Goal: Entertainment & Leisure: Browse casually

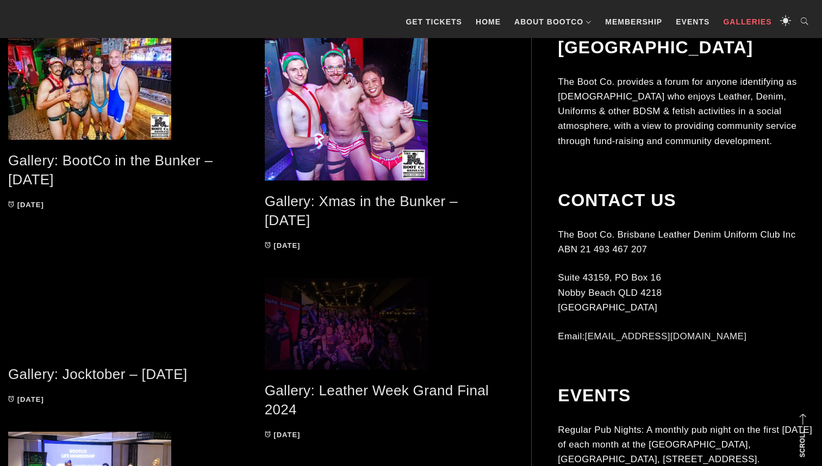
scroll to position [965, 0]
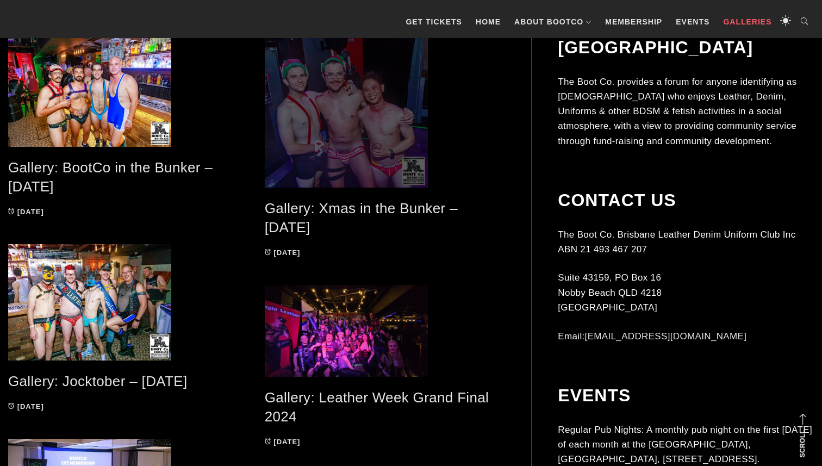
click at [377, 102] on span at bounding box center [385, 105] width 240 height 163
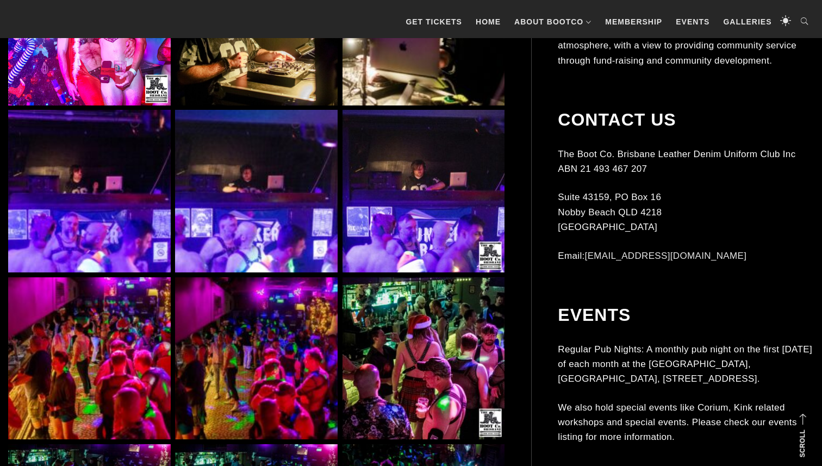
scroll to position [994, 0]
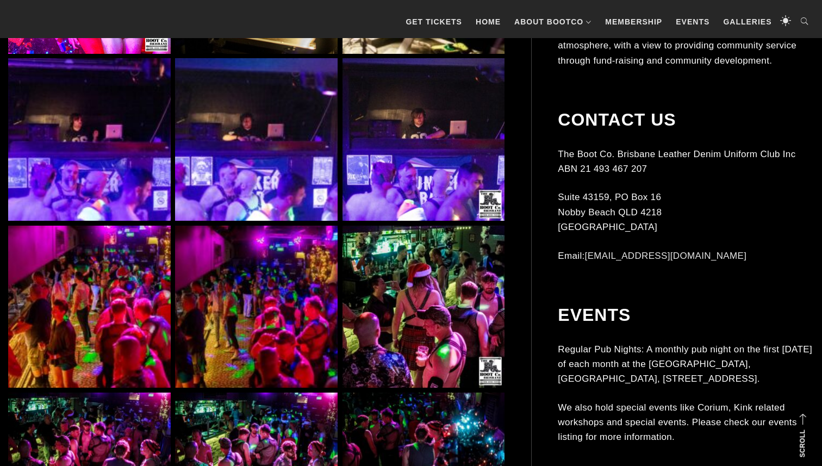
click at [267, 165] on img at bounding box center [256, 139] width 163 height 163
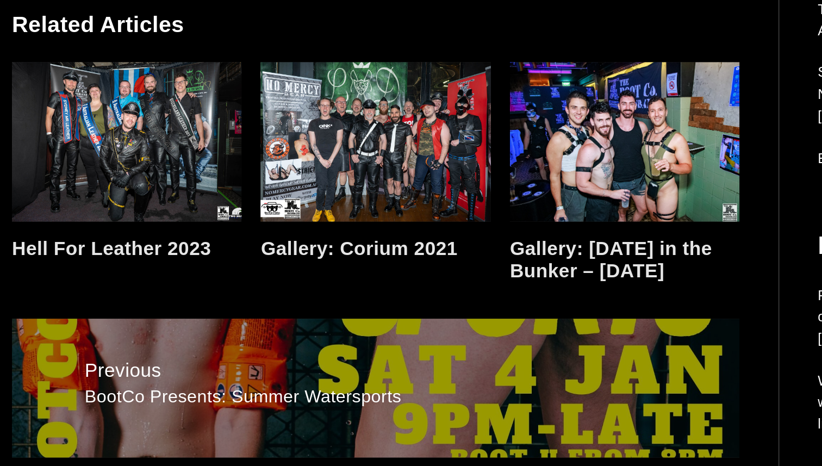
scroll to position [9079, 0]
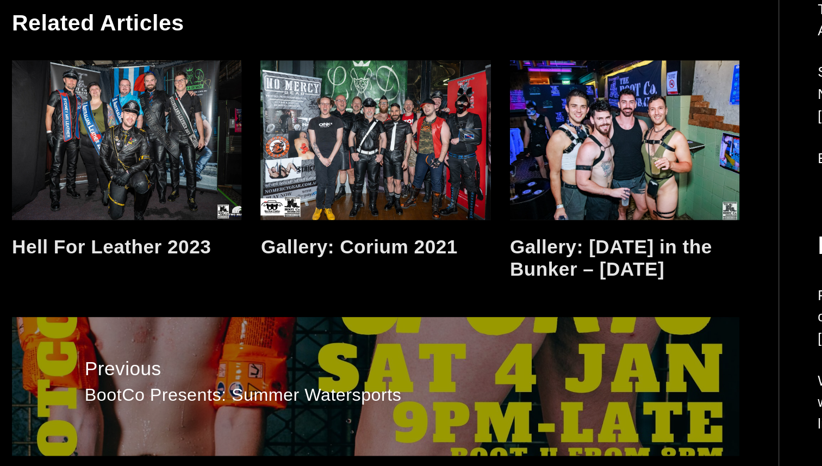
click at [278, 272] on link at bounding box center [256, 243] width 157 height 109
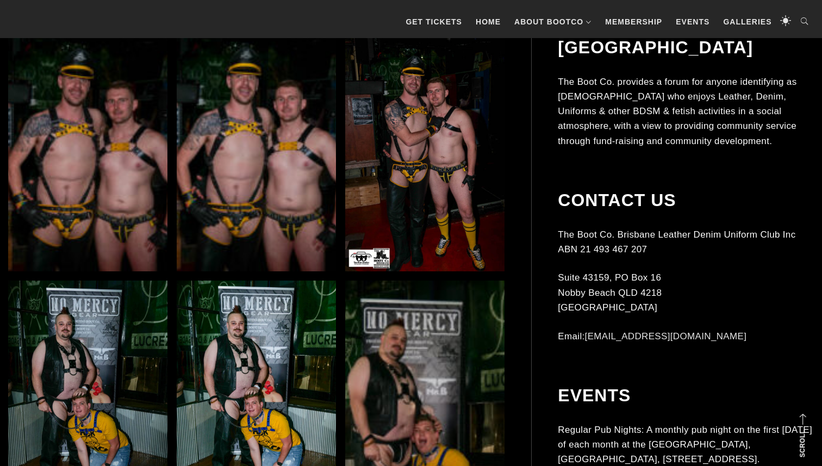
scroll to position [1761, 0]
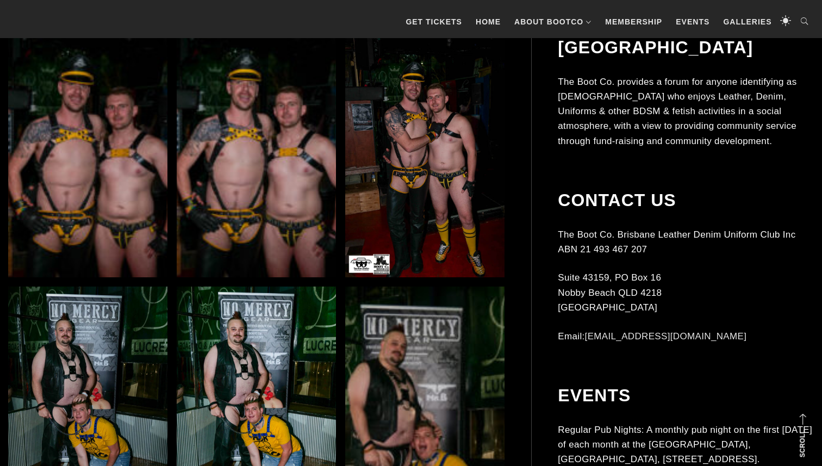
click at [286, 200] on img at bounding box center [256, 157] width 159 height 239
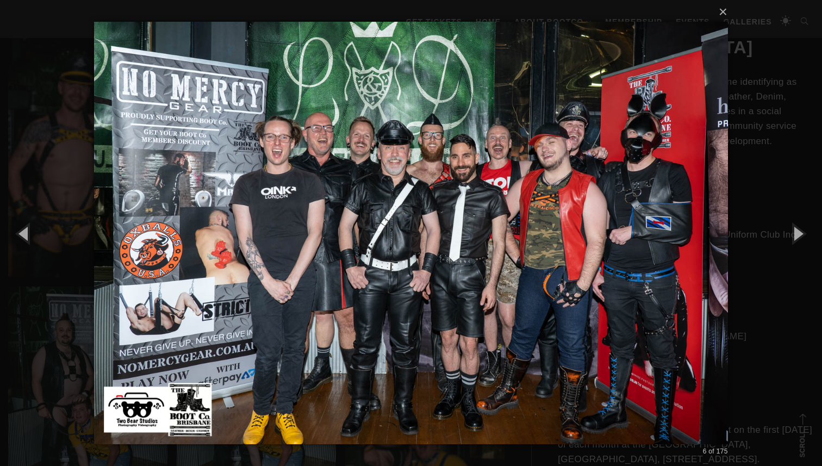
click at [0, 341] on div "× 6 of 175 Loading..." at bounding box center [411, 233] width 822 height 466
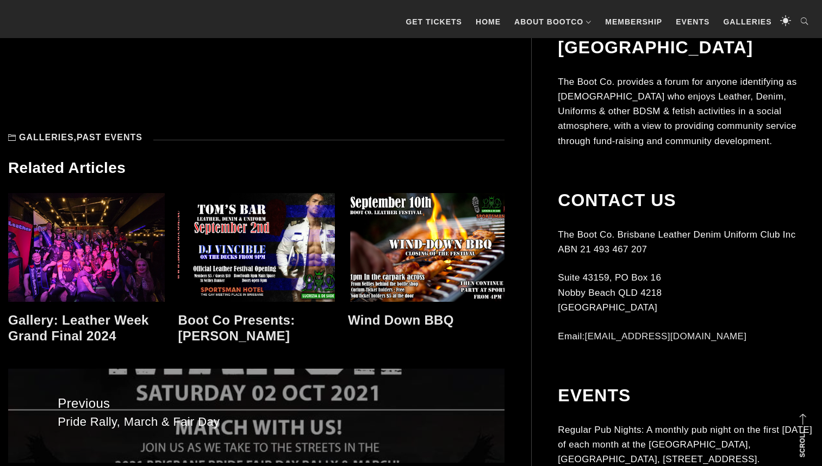
scroll to position [10891, 0]
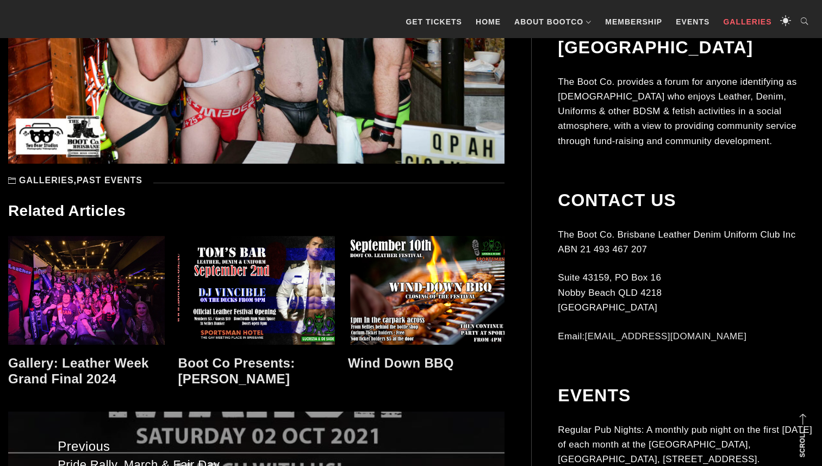
click at [754, 21] on link "Galleries" at bounding box center [747, 21] width 59 height 33
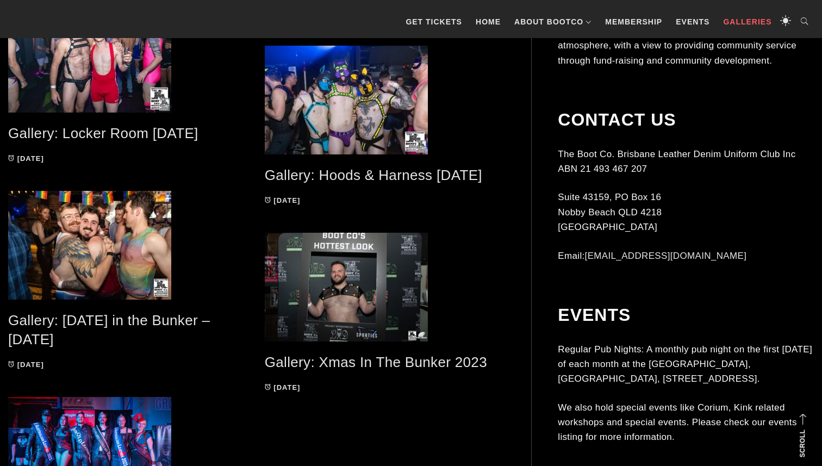
scroll to position [2030, 0]
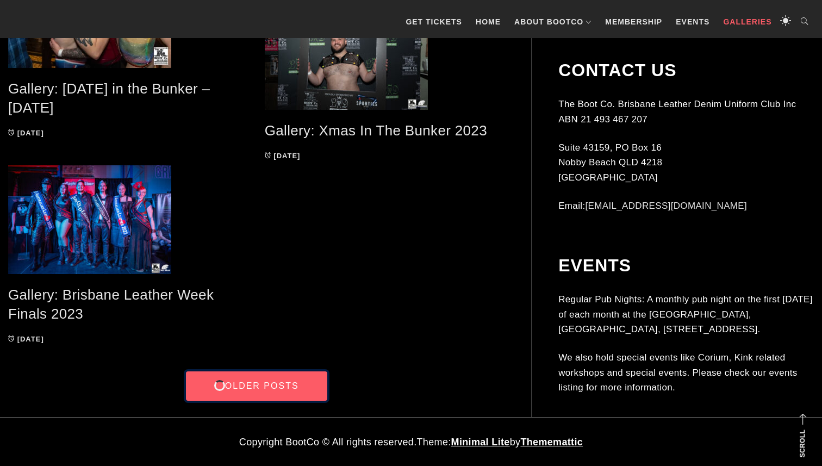
click at [276, 388] on link "Older Posts" at bounding box center [256, 385] width 141 height 29
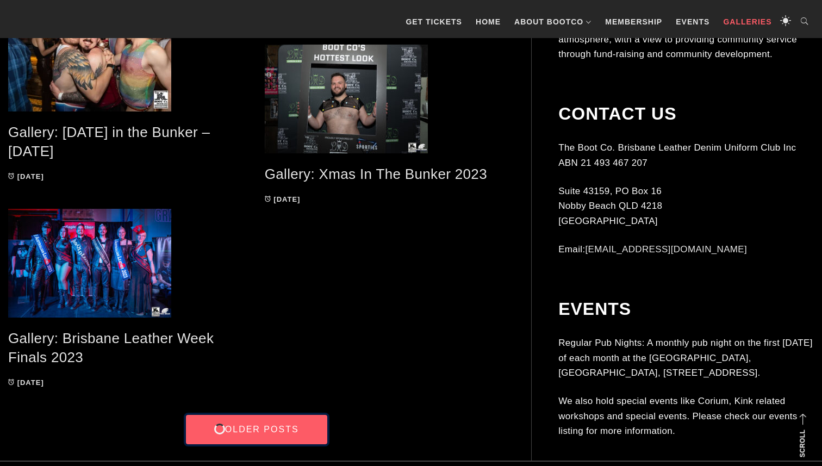
scroll to position [1980, 0]
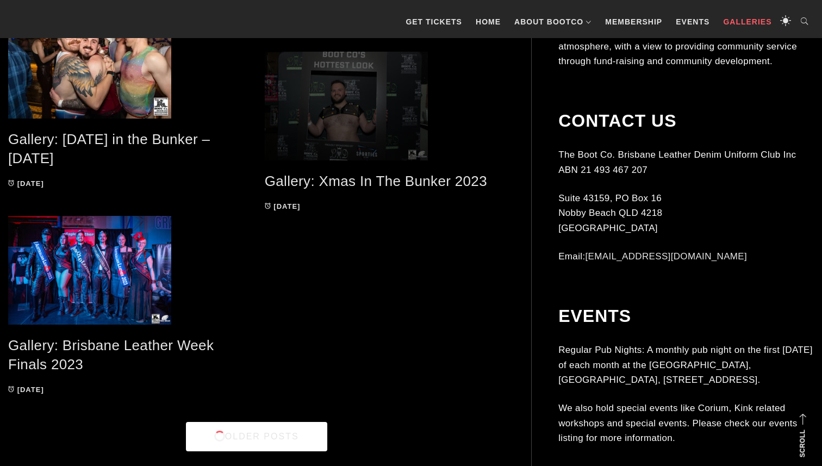
click at [352, 133] on span at bounding box center [385, 106] width 240 height 109
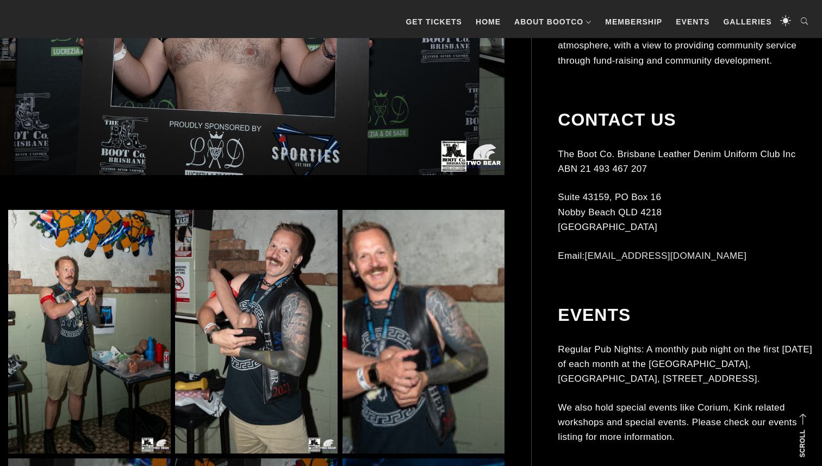
scroll to position [537, 0]
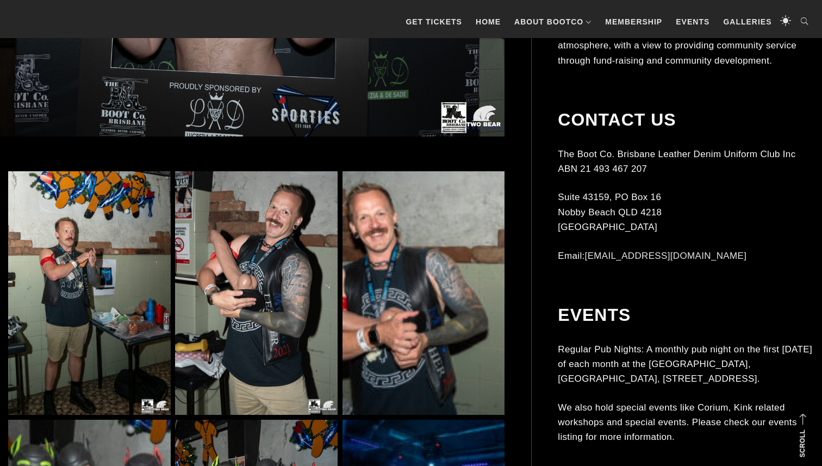
click at [285, 284] on img at bounding box center [256, 293] width 163 height 244
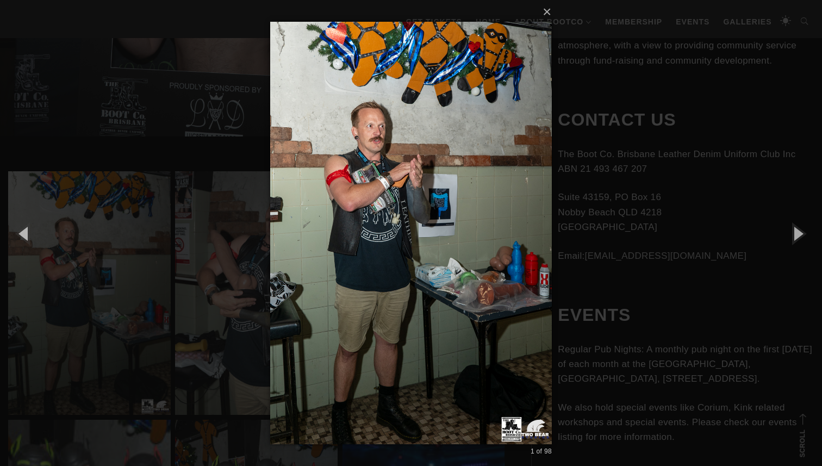
click at [118, 235] on div "× 1 of 98 Loading..." at bounding box center [411, 233] width 822 height 466
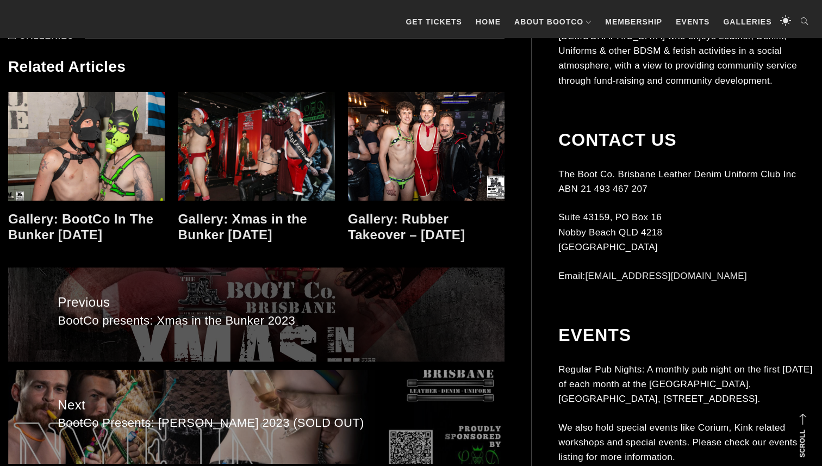
scroll to position [8101, 0]
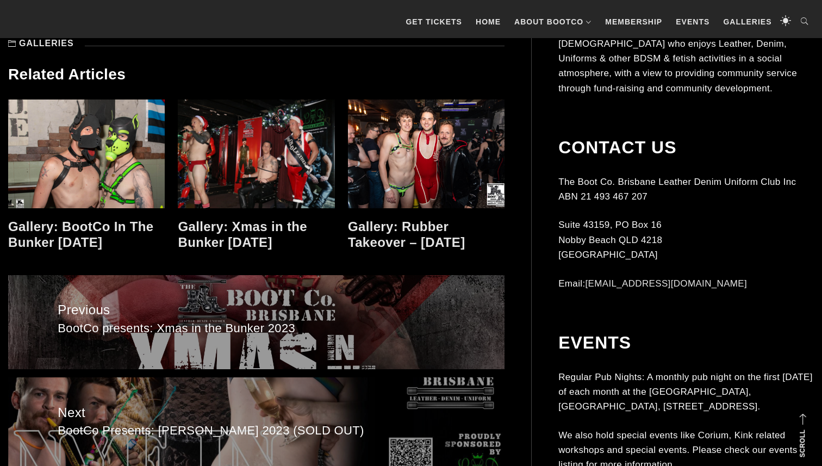
click at [271, 150] on link at bounding box center [256, 153] width 157 height 109
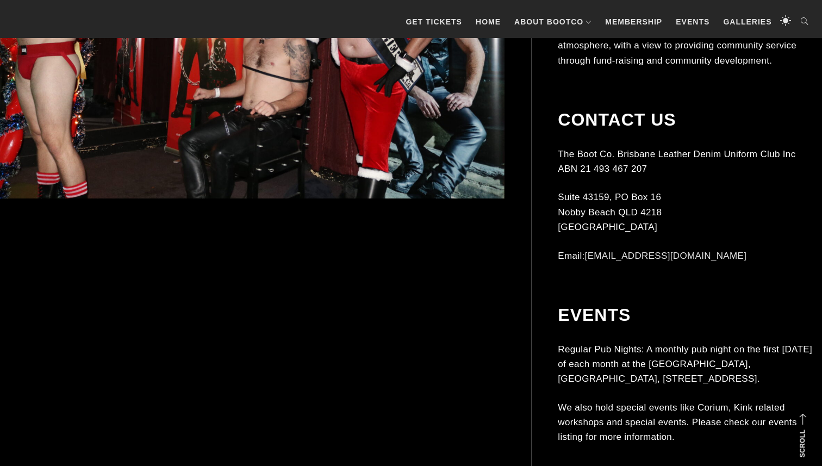
scroll to position [520, 0]
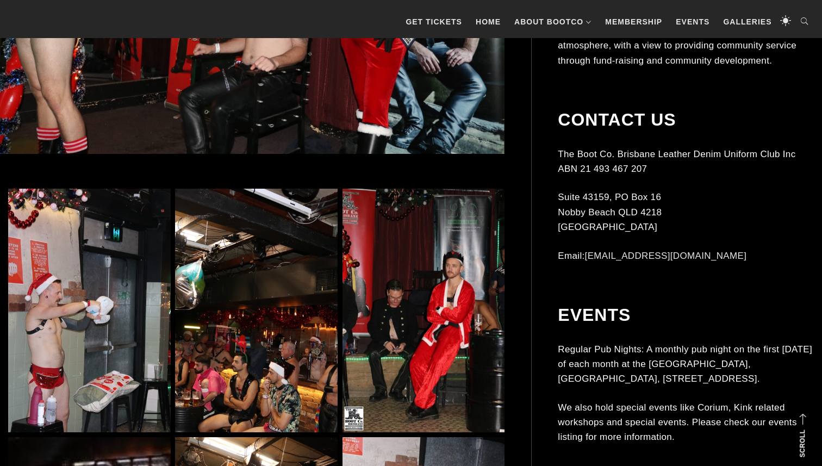
click at [225, 240] on img at bounding box center [256, 311] width 163 height 244
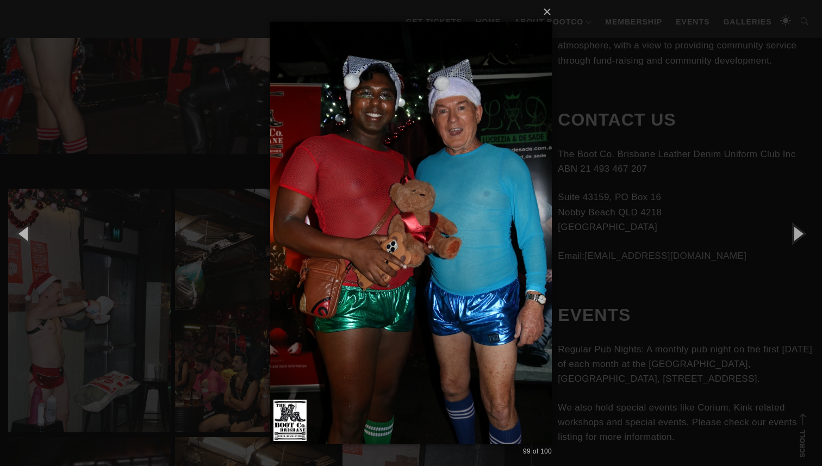
click at [95, 282] on div "× 99 of 100 Loading..." at bounding box center [411, 233] width 822 height 466
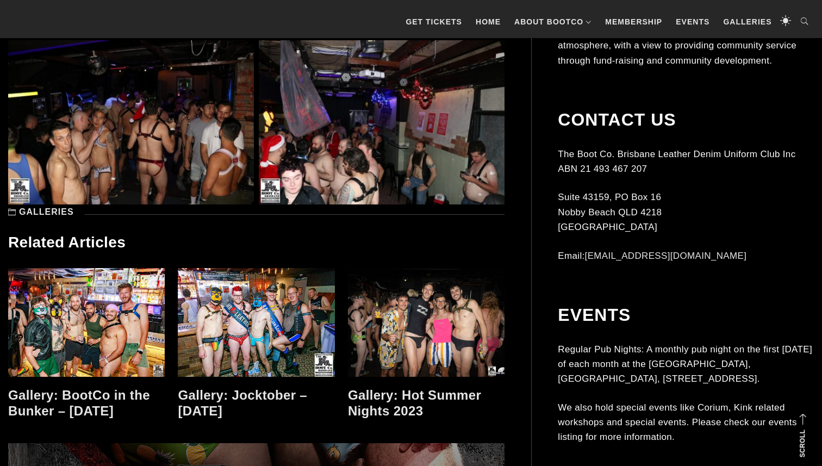
scroll to position [11514, 0]
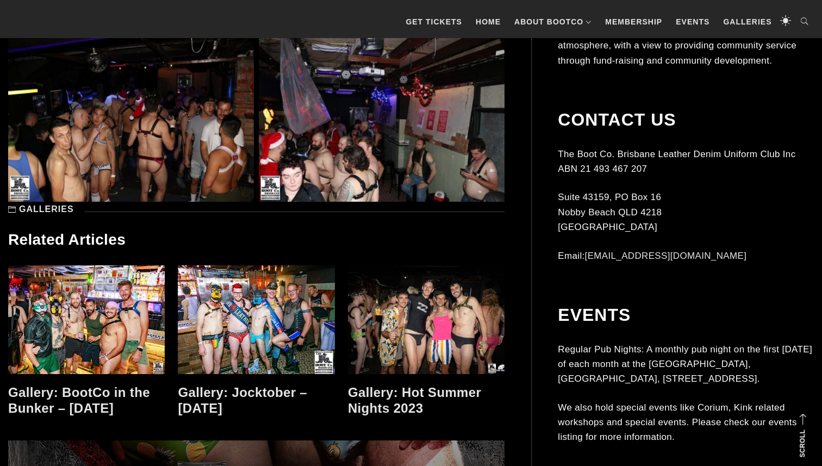
click at [294, 346] on link at bounding box center [256, 319] width 157 height 109
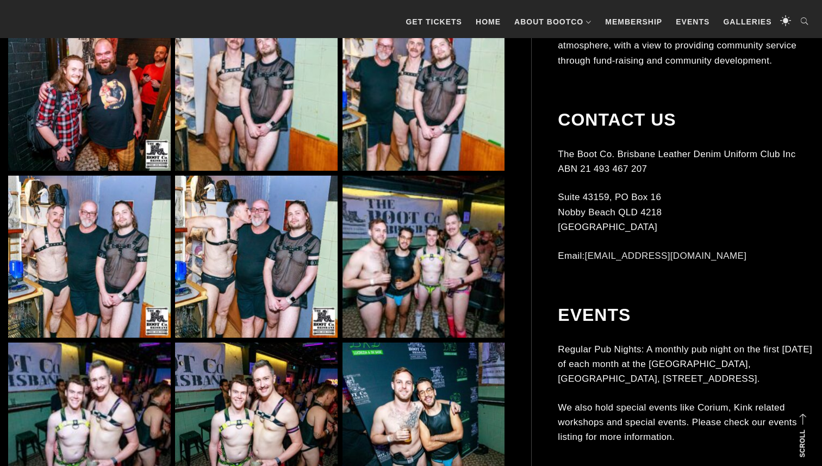
scroll to position [847, 0]
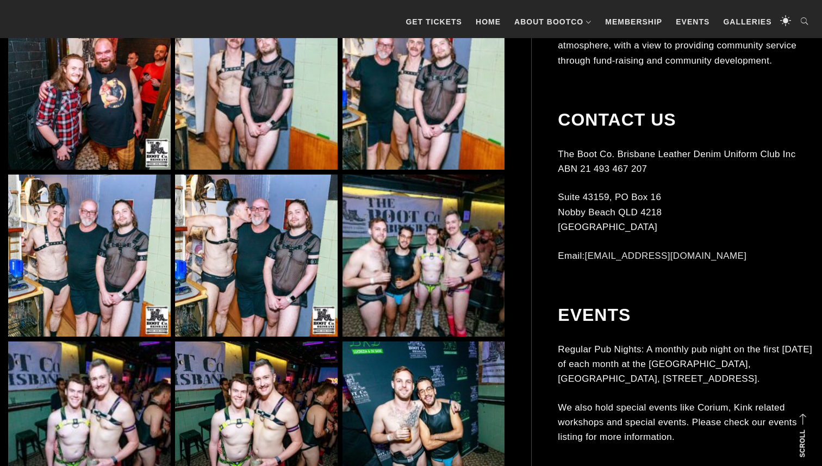
click at [438, 286] on img at bounding box center [423, 255] width 163 height 163
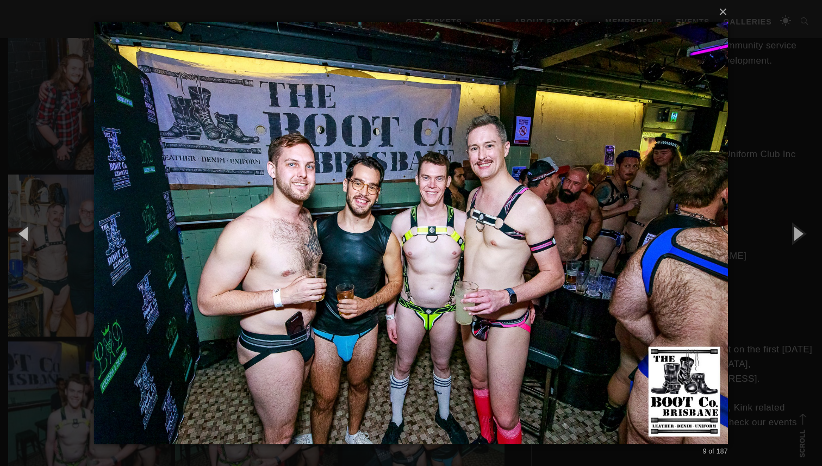
click at [779, 312] on div "× 9 of 187 Loading..." at bounding box center [411, 233] width 822 height 466
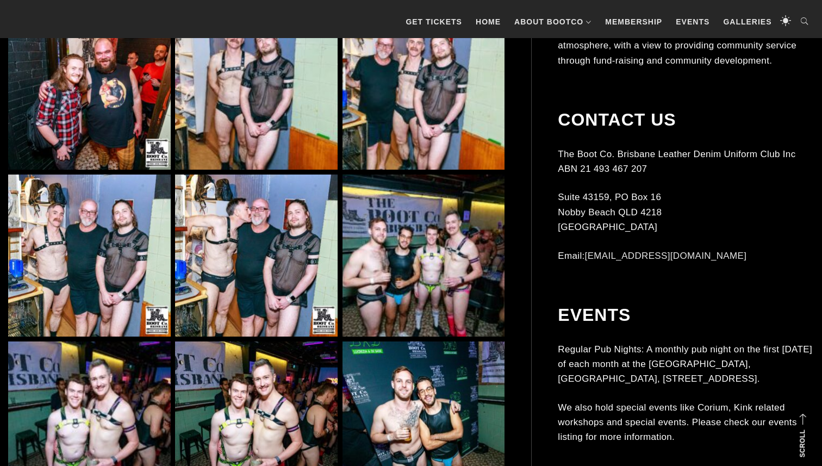
click at [397, 267] on img at bounding box center [423, 255] width 163 height 163
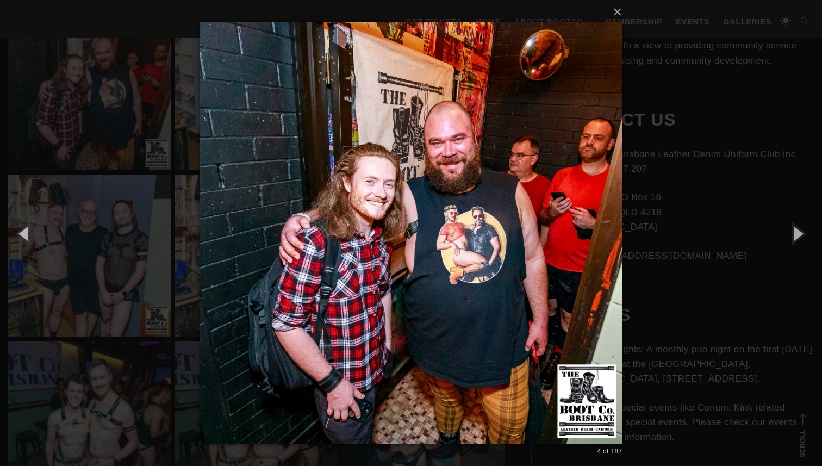
click at [155, 278] on div "× 4 of 187 Loading..." at bounding box center [411, 233] width 822 height 466
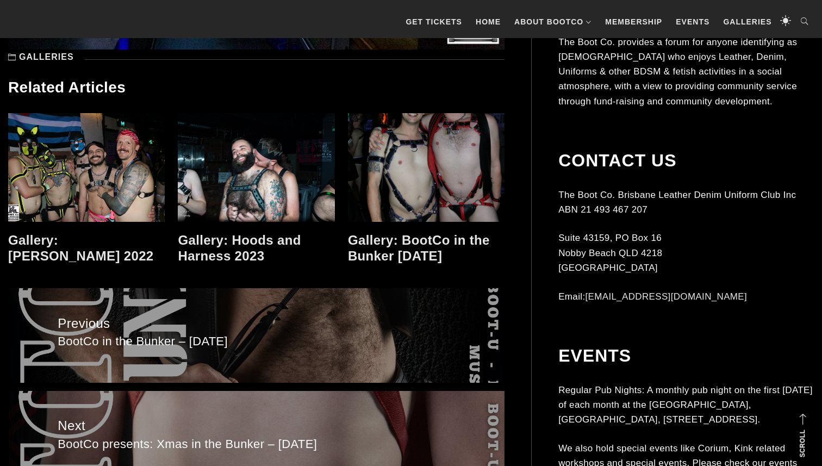
scroll to position [10654, 0]
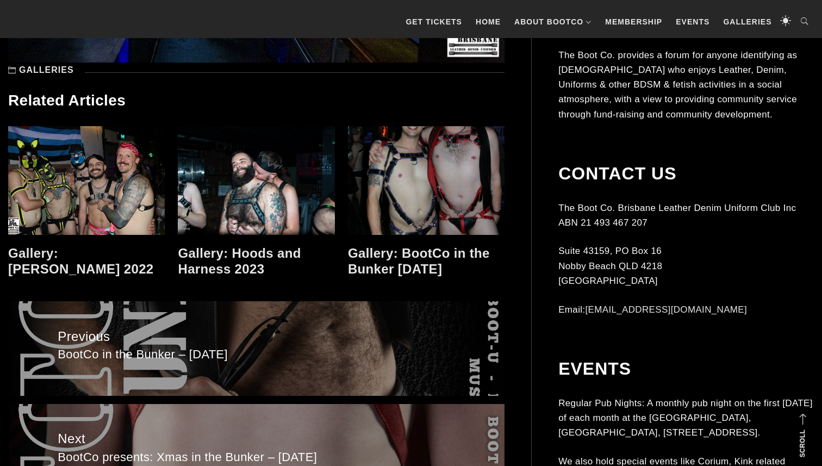
click at [409, 179] on link at bounding box center [426, 180] width 157 height 109
click at [263, 198] on link at bounding box center [256, 180] width 157 height 109
click at [82, 198] on link at bounding box center [86, 180] width 157 height 109
click at [395, 213] on link at bounding box center [426, 180] width 157 height 109
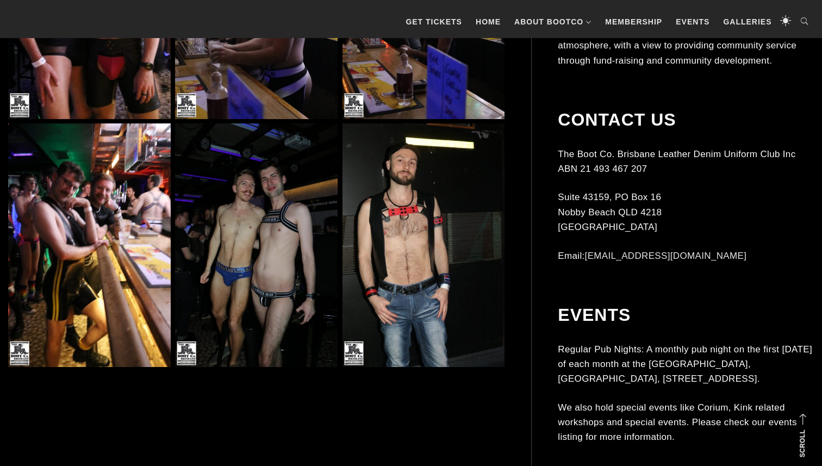
scroll to position [2640, 0]
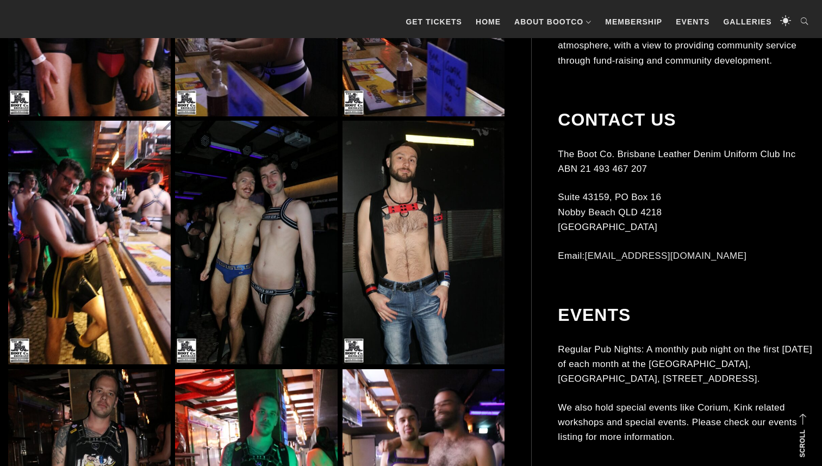
click at [259, 246] on img at bounding box center [256, 243] width 163 height 244
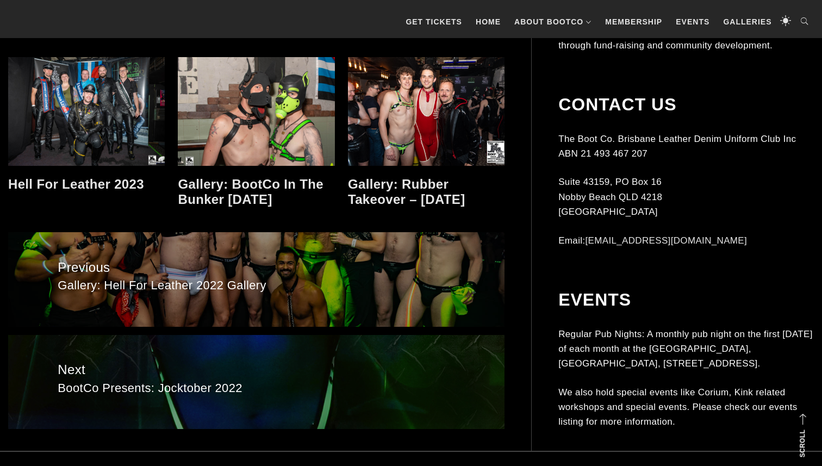
scroll to position [4990, 0]
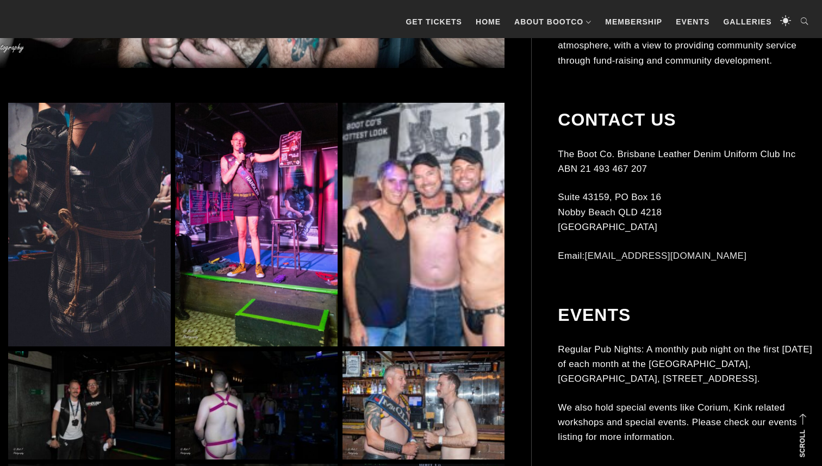
scroll to position [689, 0]
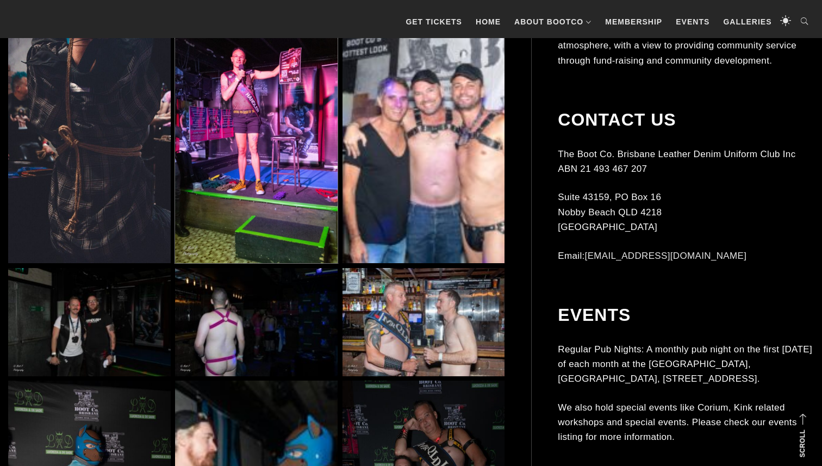
click at [263, 198] on img at bounding box center [256, 142] width 163 height 244
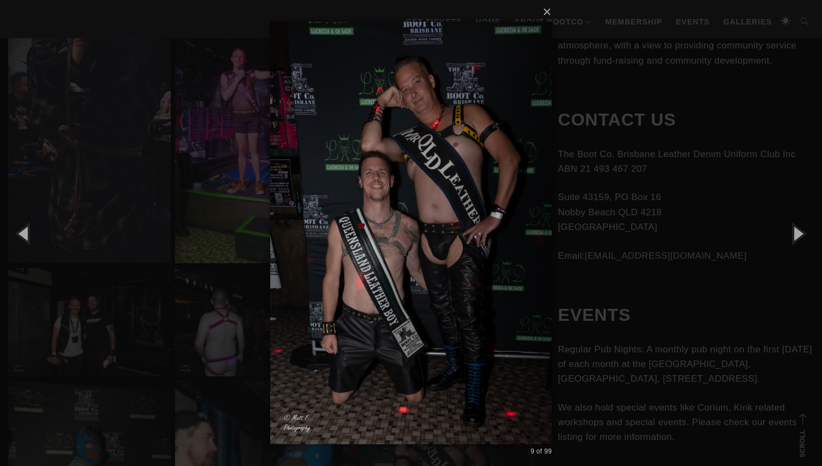
click at [125, 266] on div "× 9 of 99 Loading..." at bounding box center [411, 233] width 822 height 466
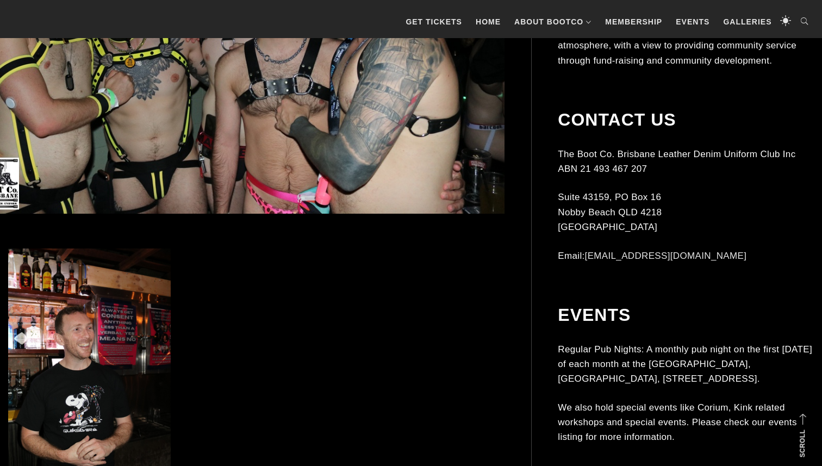
scroll to position [465, 0]
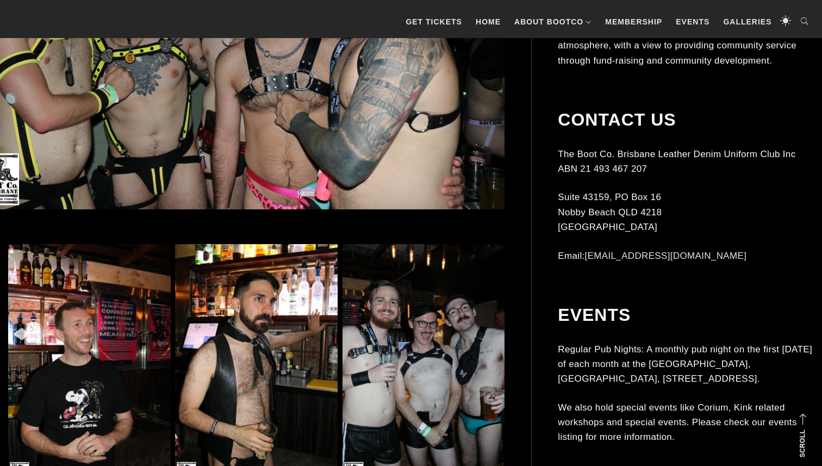
click at [242, 323] on img at bounding box center [256, 366] width 163 height 244
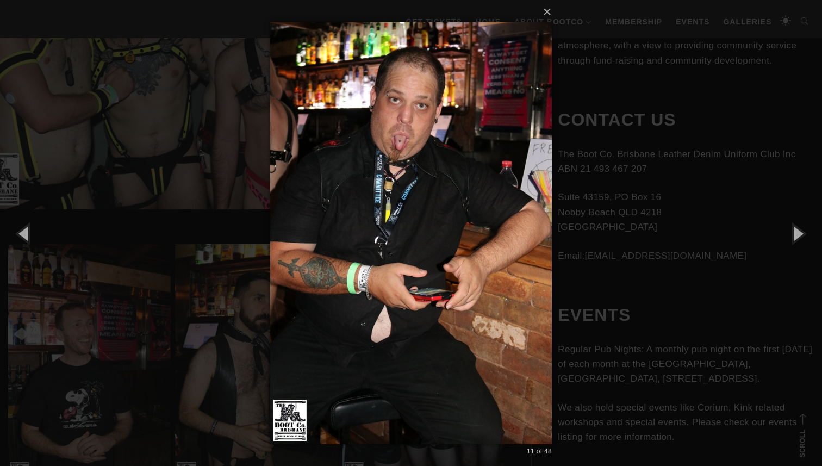
click at [35, 300] on div "× 11 of 48 Loading..." at bounding box center [411, 233] width 822 height 466
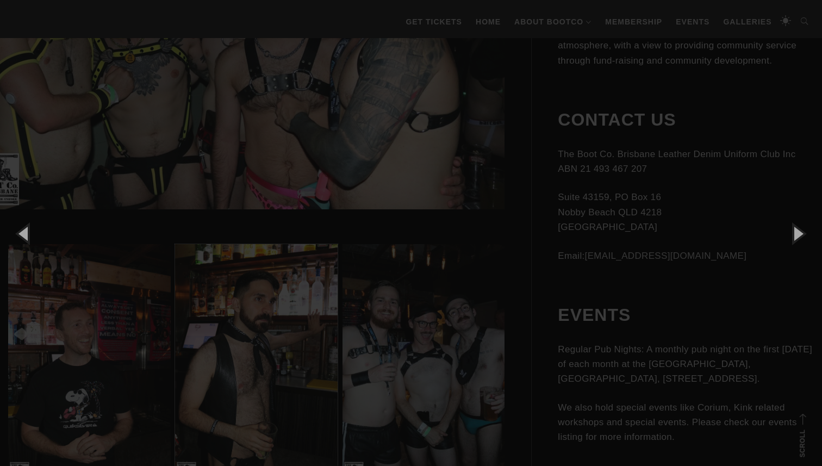
scroll to position [486, 0]
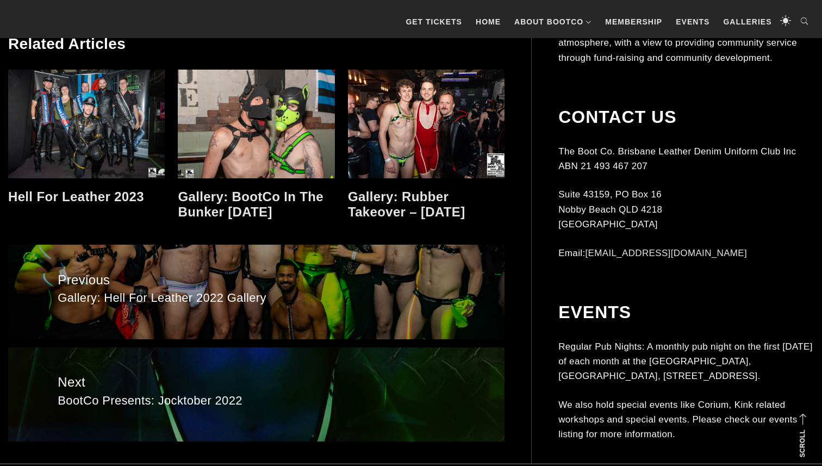
scroll to position [4960, 0]
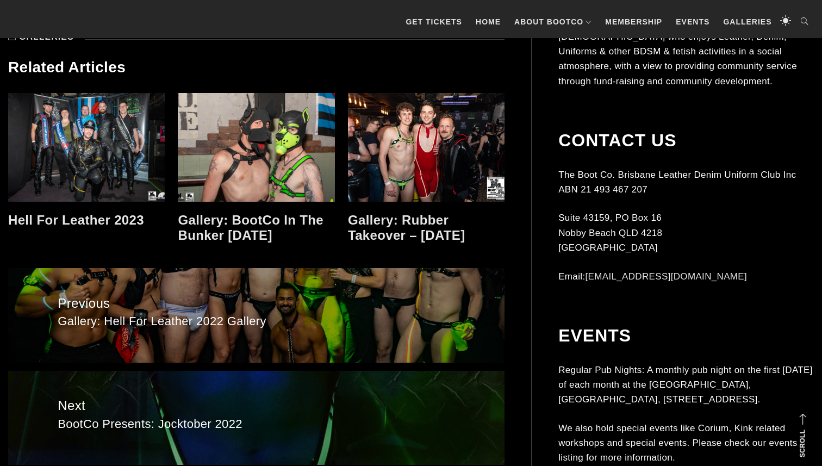
click at [264, 159] on link at bounding box center [256, 147] width 157 height 109
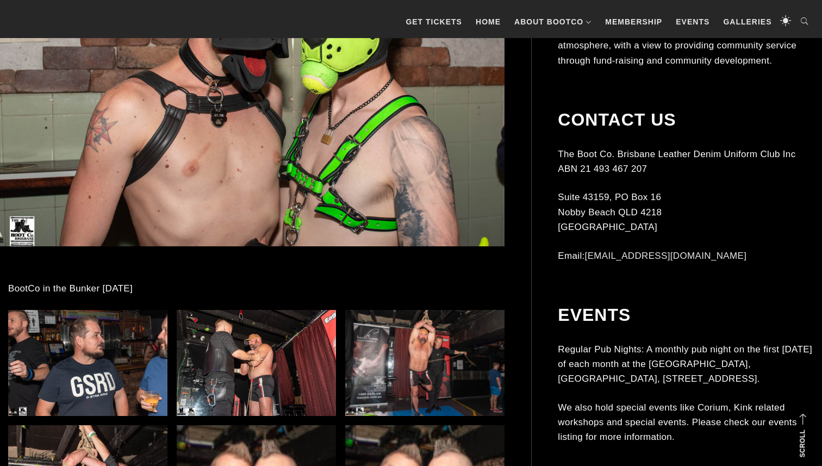
scroll to position [438, 0]
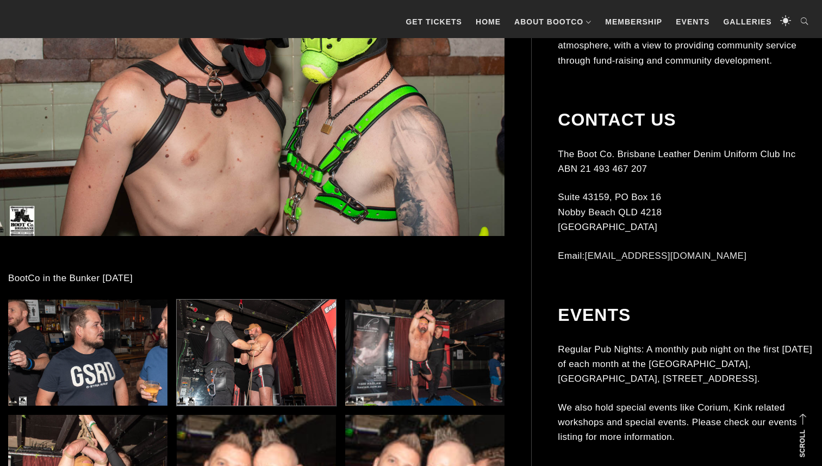
click at [224, 377] on img at bounding box center [256, 353] width 159 height 107
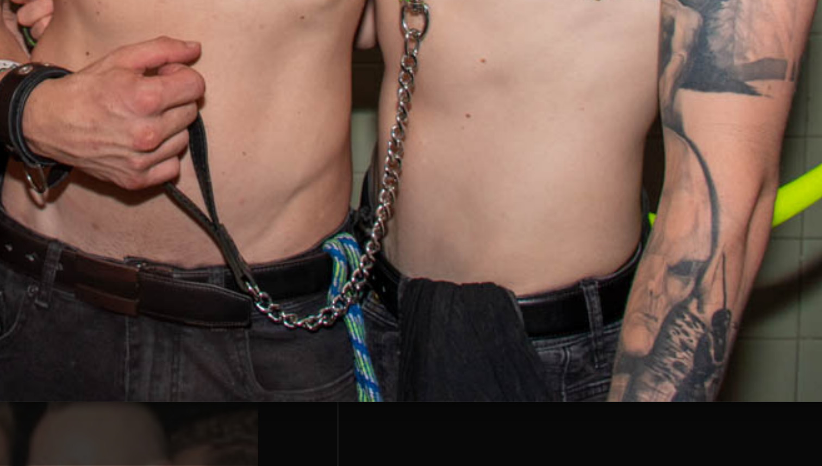
scroll to position [437, 0]
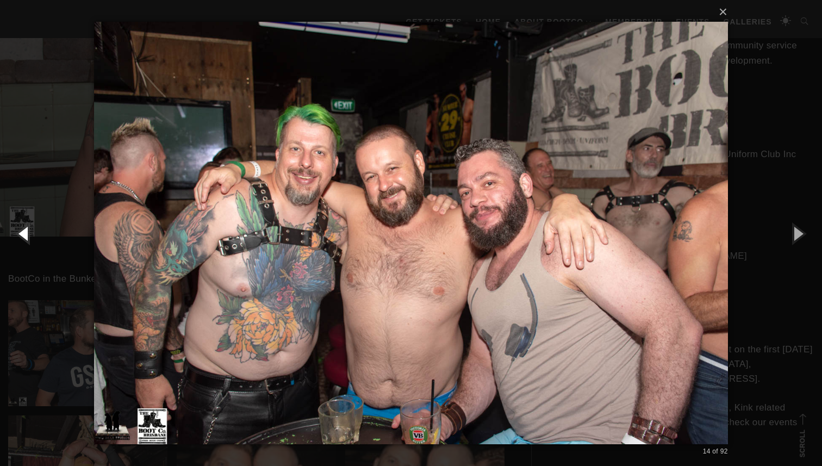
click at [20, 213] on button "button" at bounding box center [24, 233] width 49 height 60
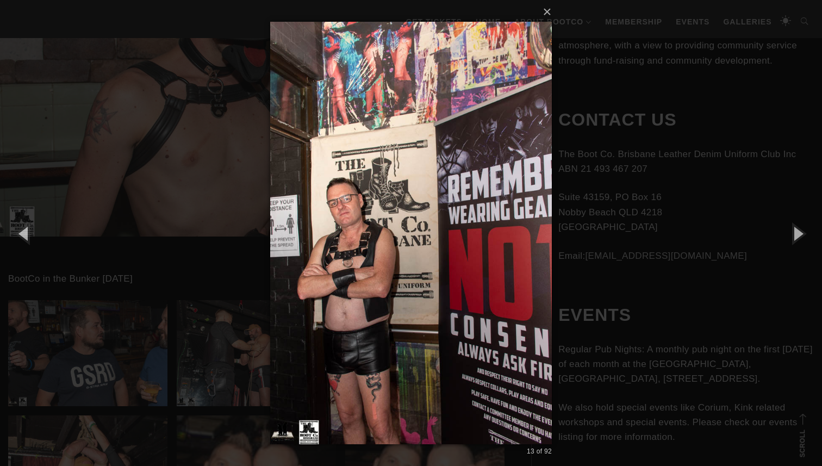
click at [220, 270] on div "× 13 of 92 Loading..." at bounding box center [411, 233] width 822 height 466
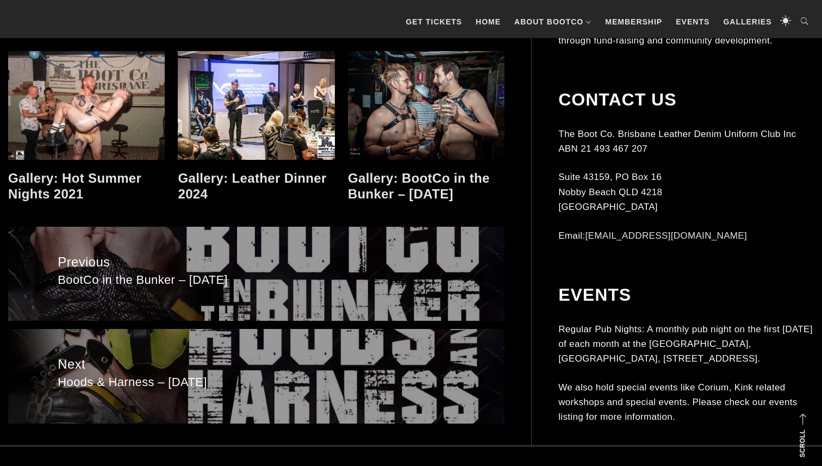
scroll to position [6694, 0]
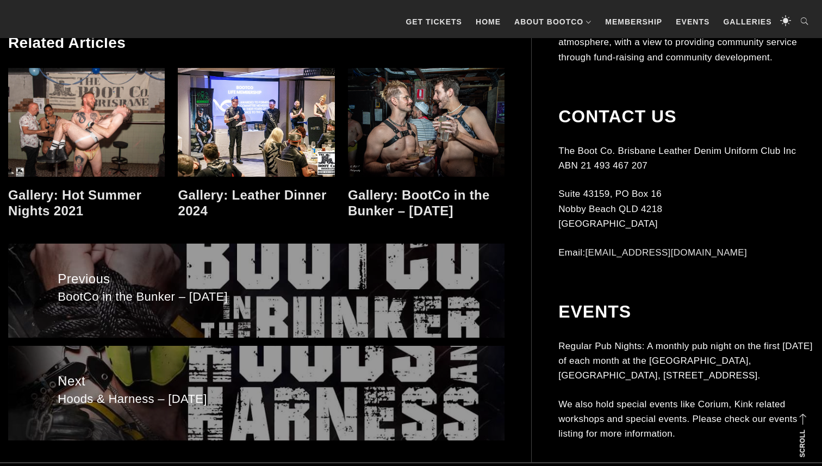
click at [441, 100] on link at bounding box center [426, 122] width 157 height 109
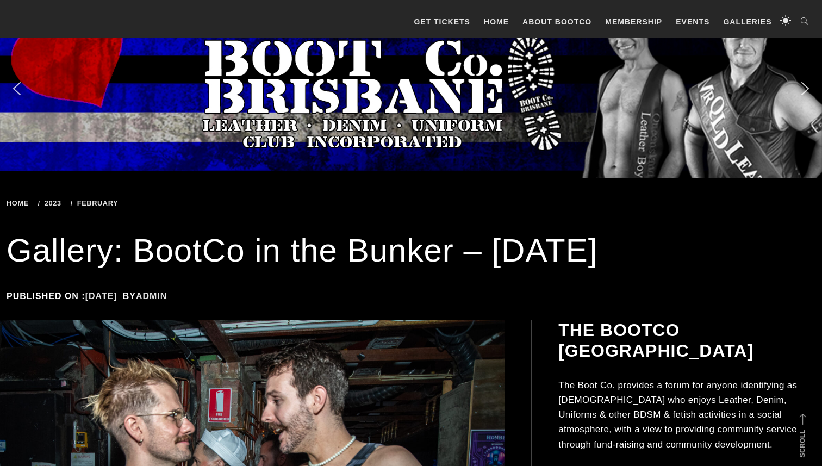
scroll to position [507, 0]
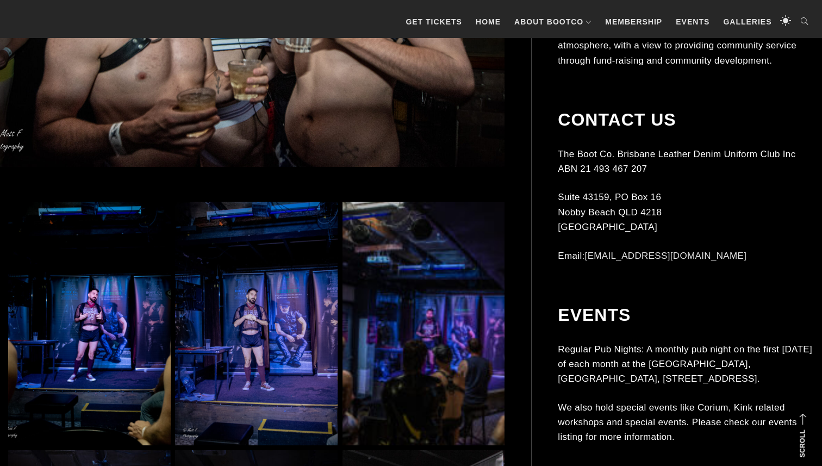
click at [290, 286] on img at bounding box center [256, 324] width 163 height 244
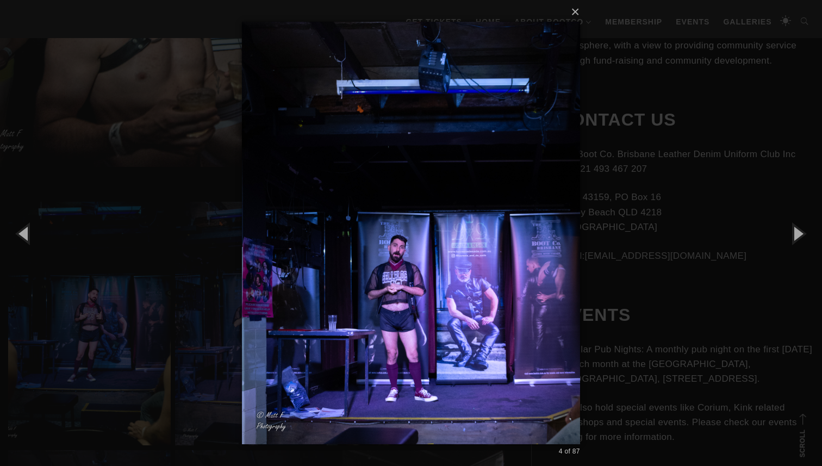
click at [84, 260] on div "× 4 of 87 Loading..." at bounding box center [411, 233] width 822 height 466
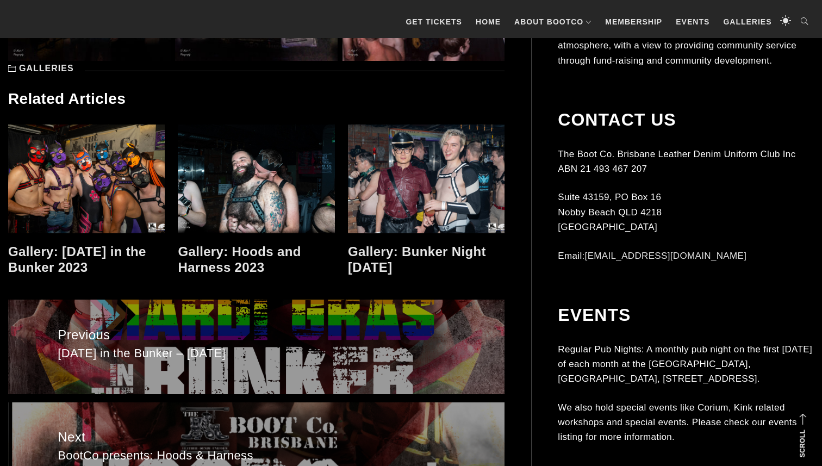
scroll to position [4844, 0]
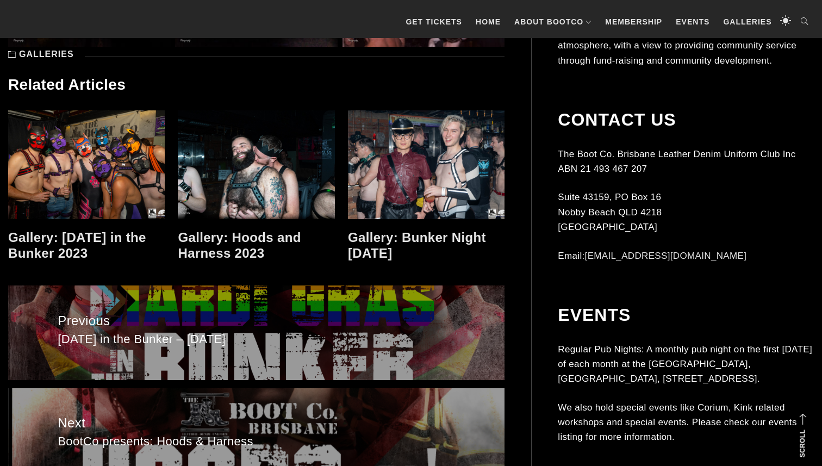
click at [394, 185] on link at bounding box center [426, 164] width 157 height 109
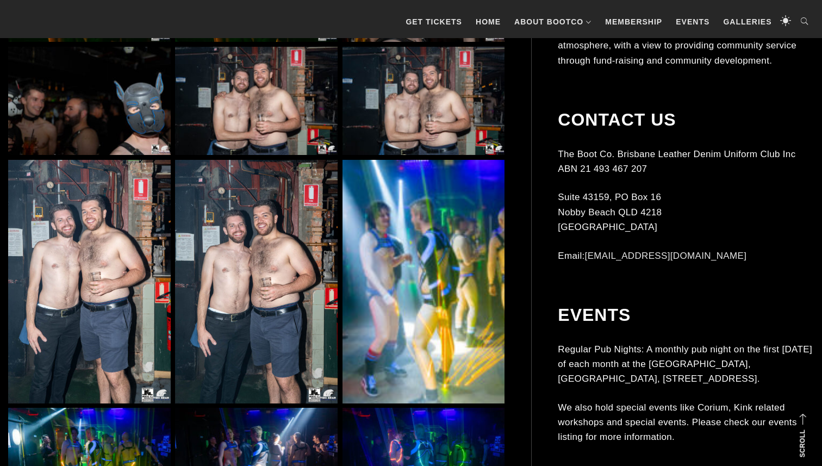
scroll to position [3891, 0]
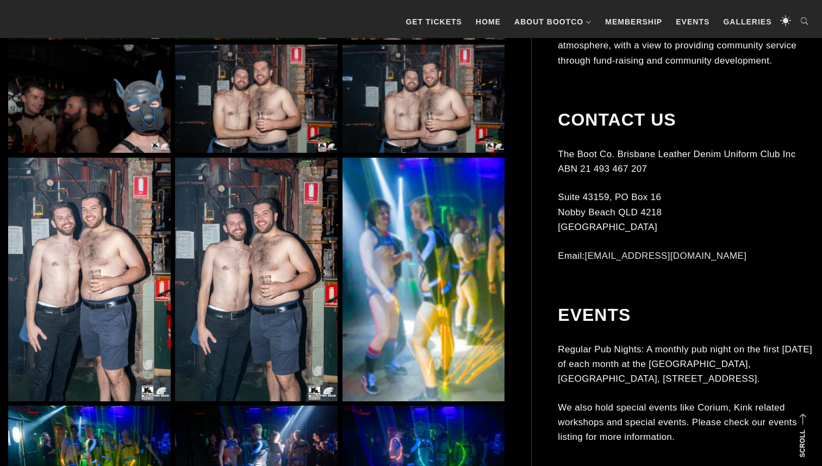
click at [263, 253] on img at bounding box center [256, 280] width 163 height 244
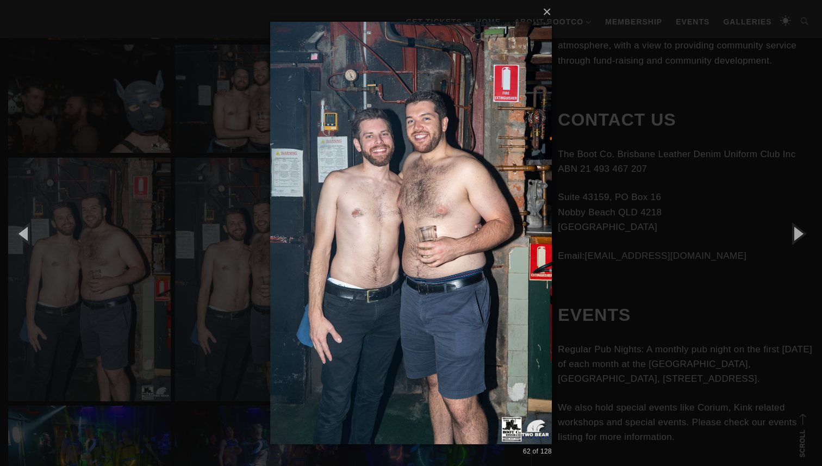
click at [244, 252] on div "× 62 of 128 Loading..." at bounding box center [411, 233] width 822 height 466
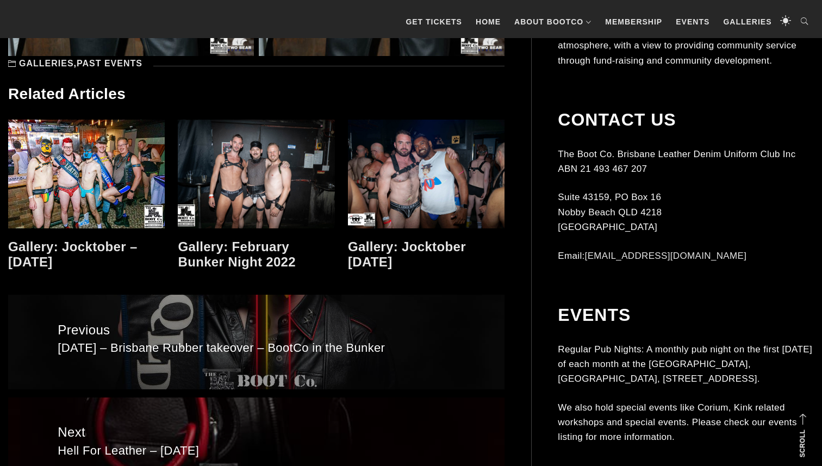
scroll to position [8065, 0]
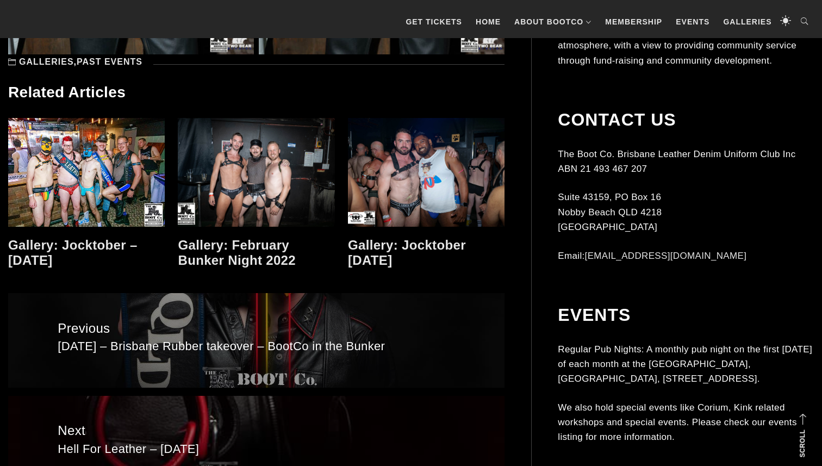
click at [435, 189] on link at bounding box center [426, 172] width 157 height 109
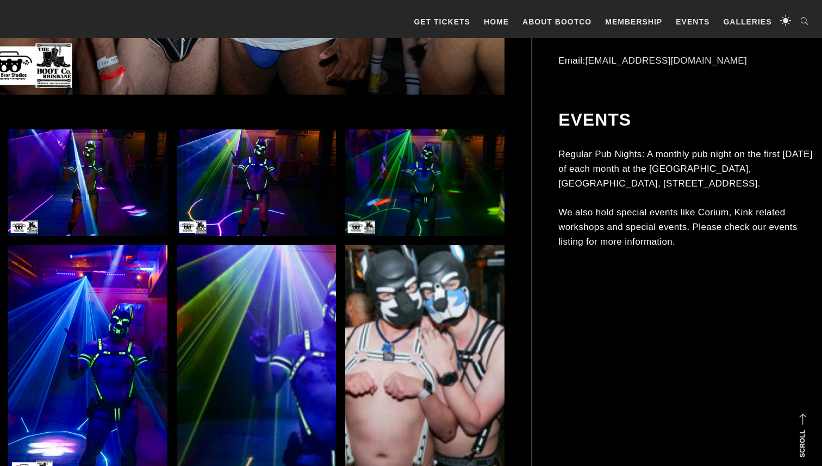
scroll to position [583, 0]
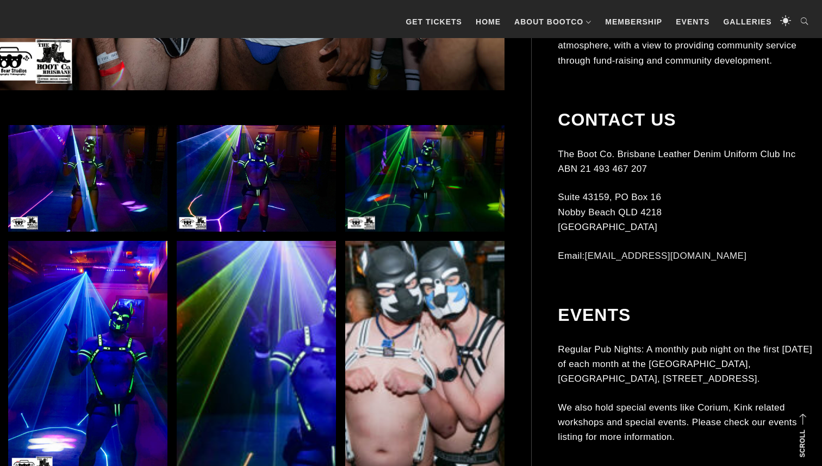
click at [405, 307] on img at bounding box center [424, 360] width 159 height 239
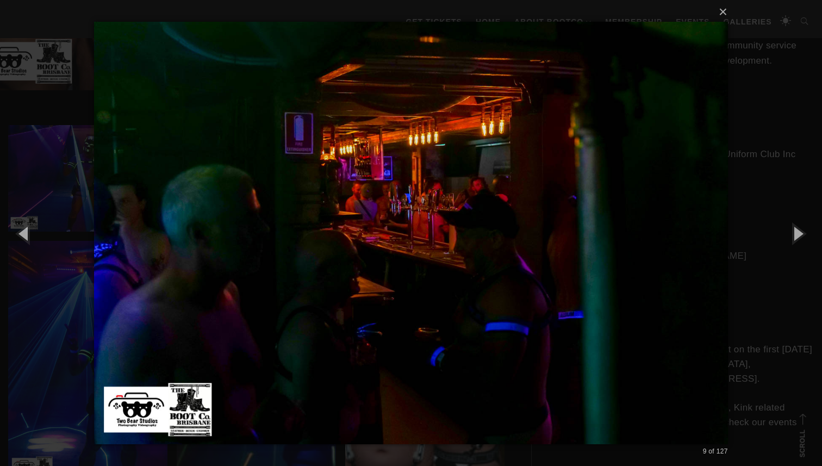
click at [57, 307] on div "× 9 of 127 Loading..." at bounding box center [411, 233] width 822 height 466
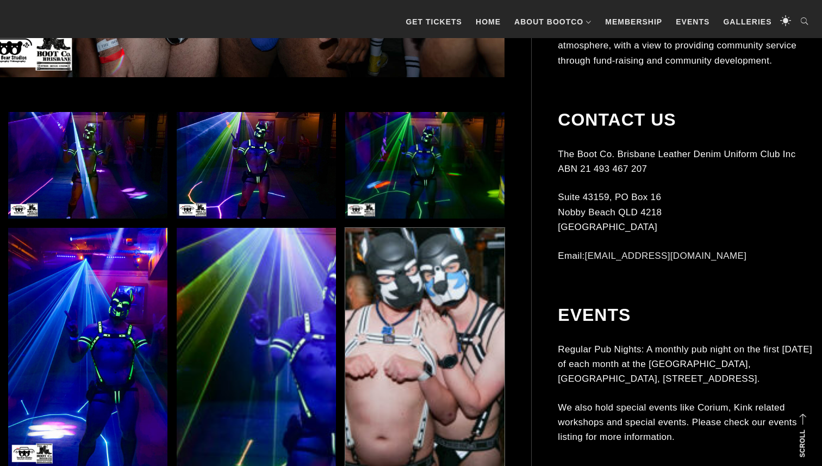
scroll to position [597, 0]
